Goal: Information Seeking & Learning: Learn about a topic

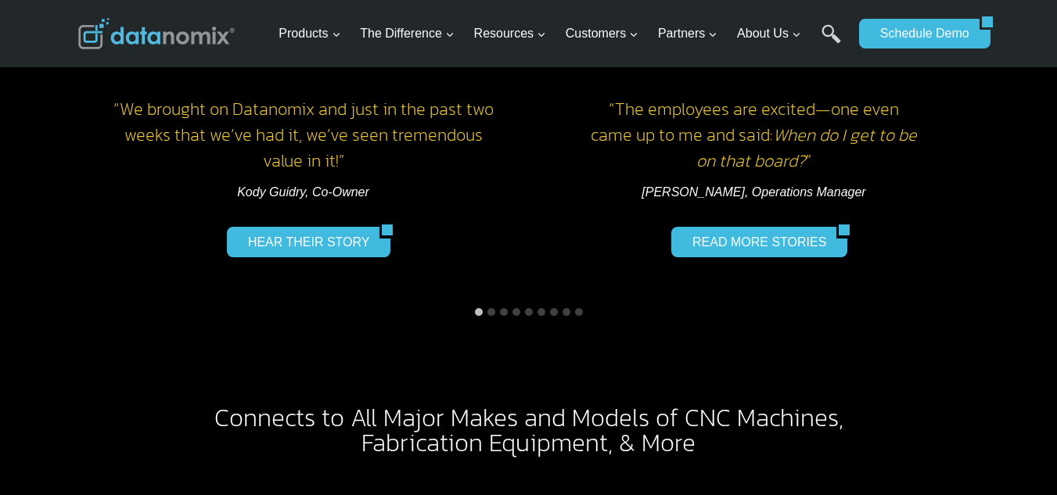
scroll to position [2401, 0]
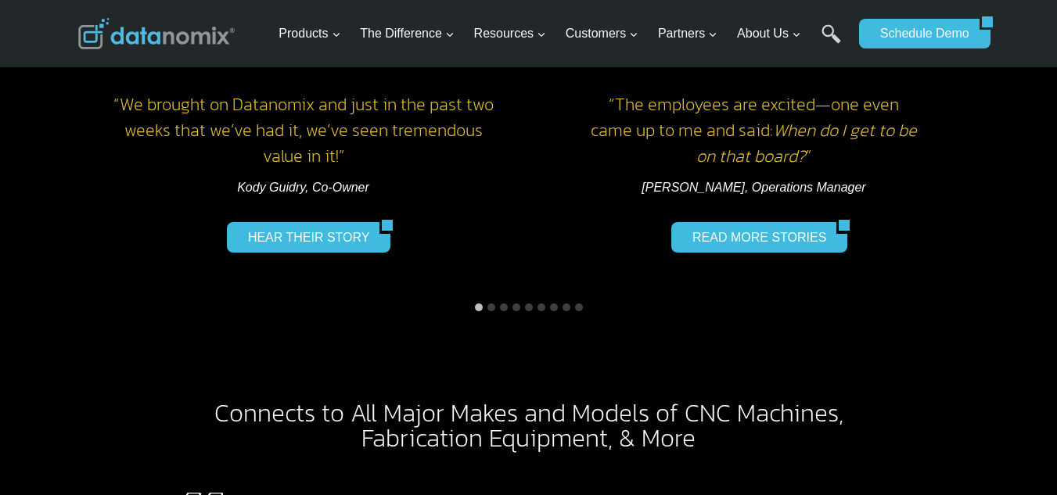
click at [492, 304] on button "Go to slide 2" at bounding box center [492, 308] width 8 height 8
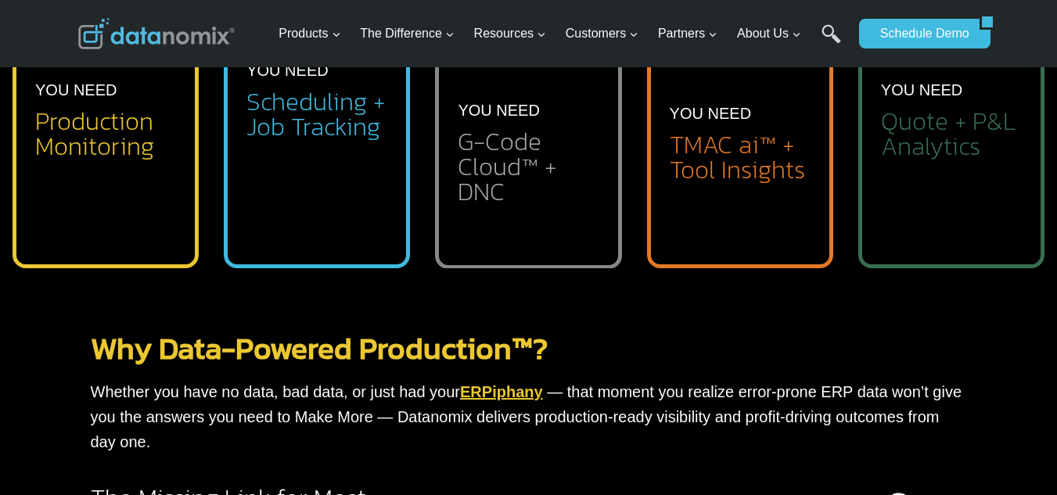
scroll to position [783, 0]
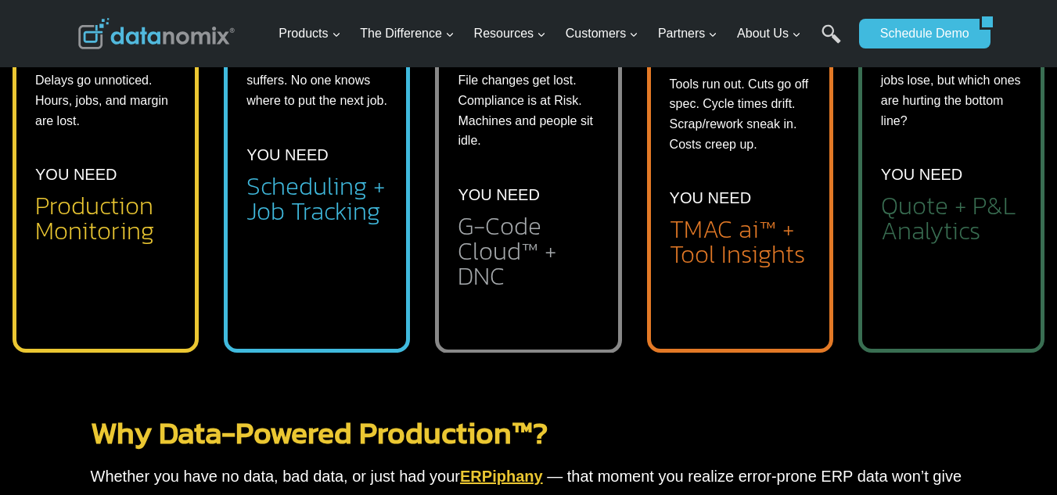
drag, startPoint x: 303, startPoint y: 275, endPoint x: 310, endPoint y: 270, distance: 8.5
click at [303, 275] on li "Real-time schedule with On-Time Delivery predictions" at bounding box center [330, 283] width 116 height 66
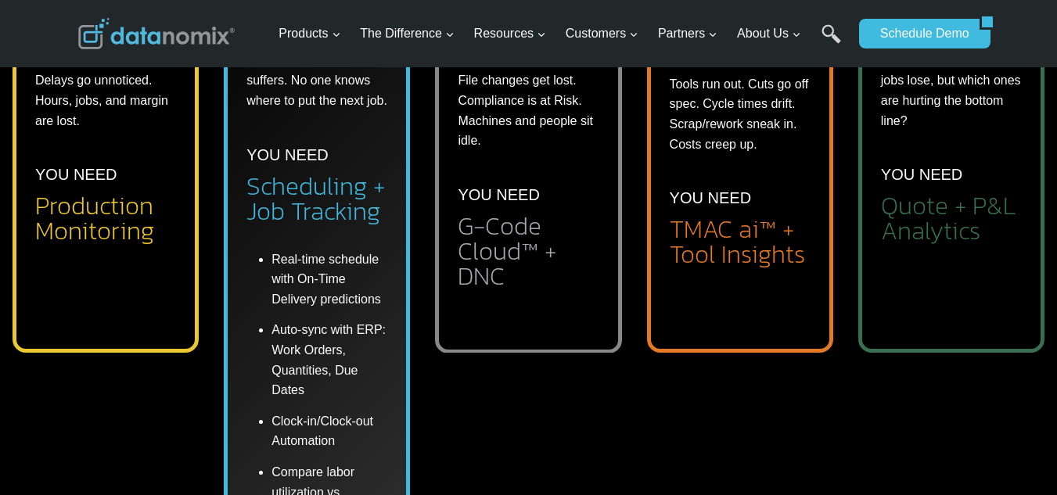
click at [724, 300] on li "Automated TMAC Limit Setting" at bounding box center [753, 315] width 116 height 45
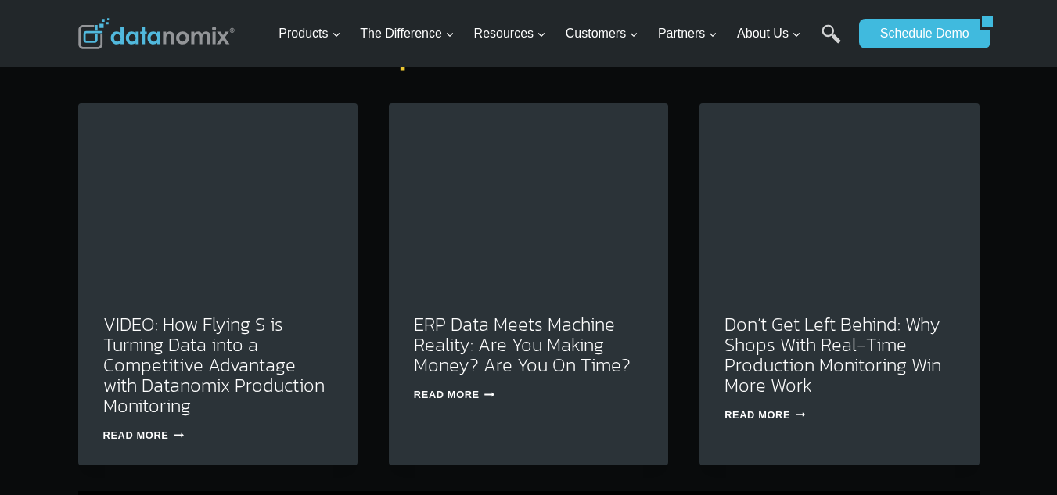
scroll to position [5166, 0]
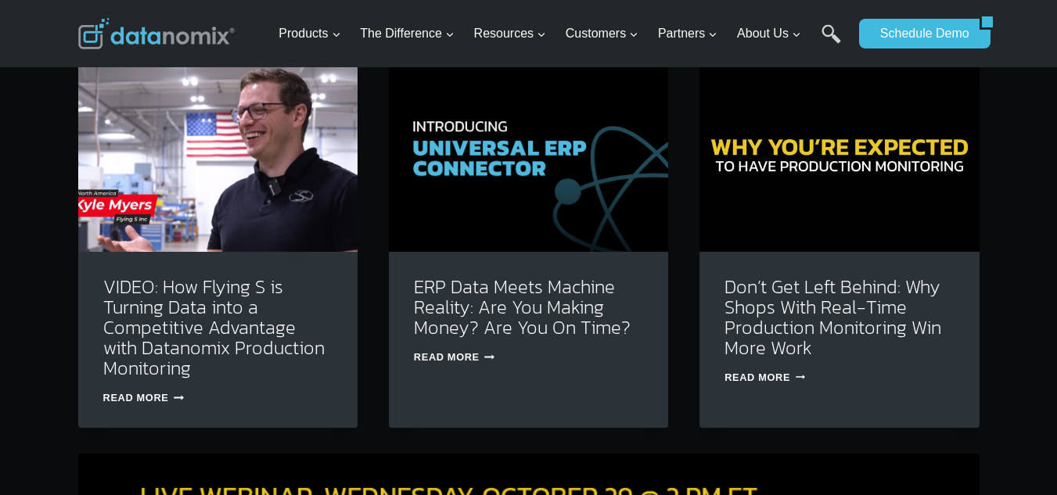
click at [488, 352] on icon "Continue" at bounding box center [489, 357] width 10 height 10
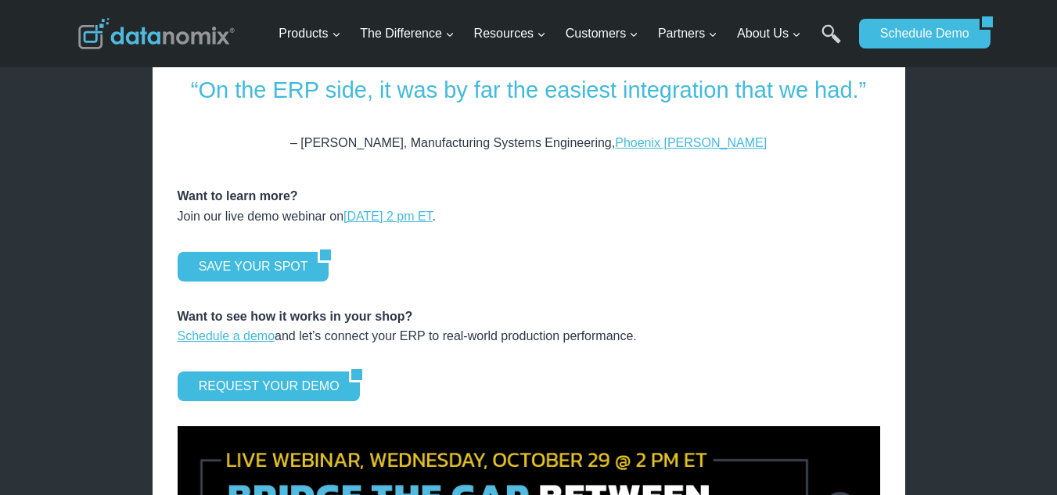
scroll to position [2087, 0]
